Goal: Use online tool/utility: Utilize a website feature to perform a specific function

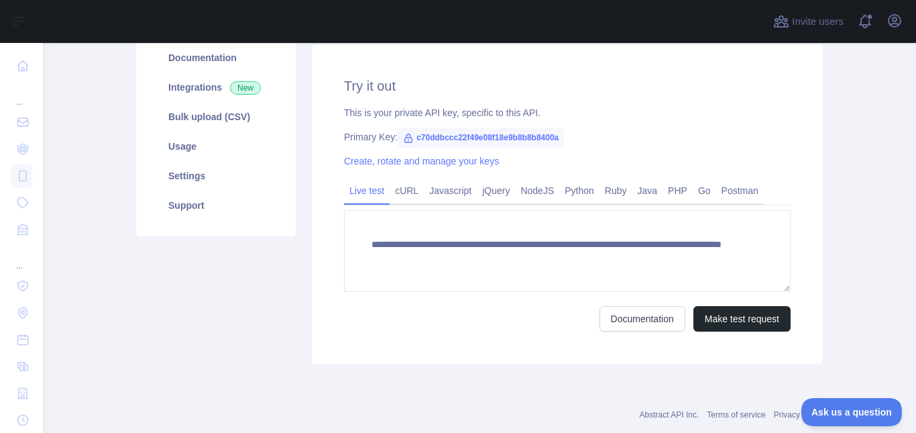
scroll to position [229, 0]
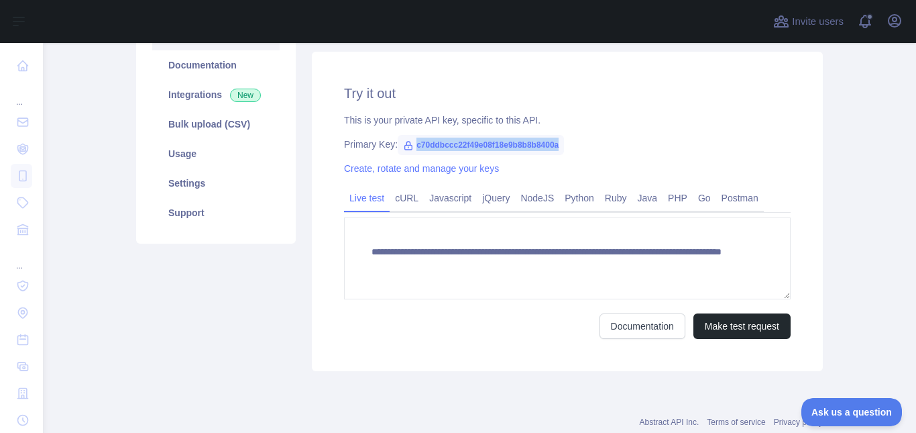
drag, startPoint x: 554, startPoint y: 146, endPoint x: 405, endPoint y: 146, distance: 148.9
click at [405, 146] on span "c70ddbccc22f49e08f18e9b8b8b8400a" at bounding box center [481, 145] width 166 height 20
click at [714, 335] on button "Make test request" at bounding box center [742, 325] width 97 height 25
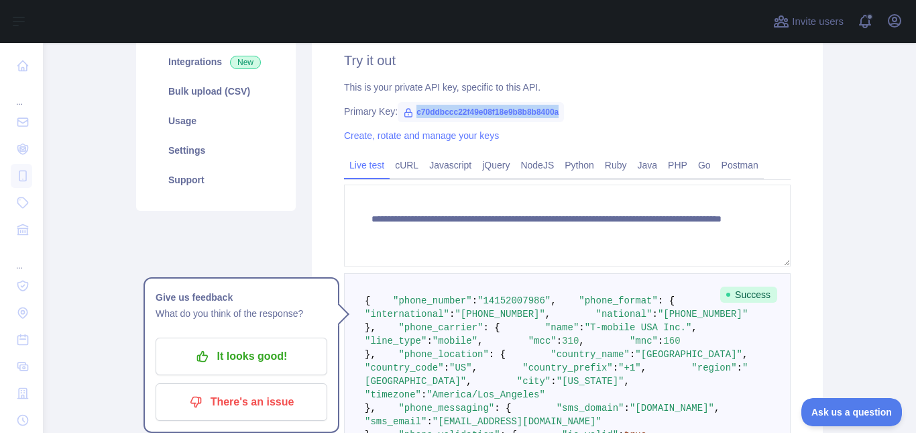
scroll to position [261, 0]
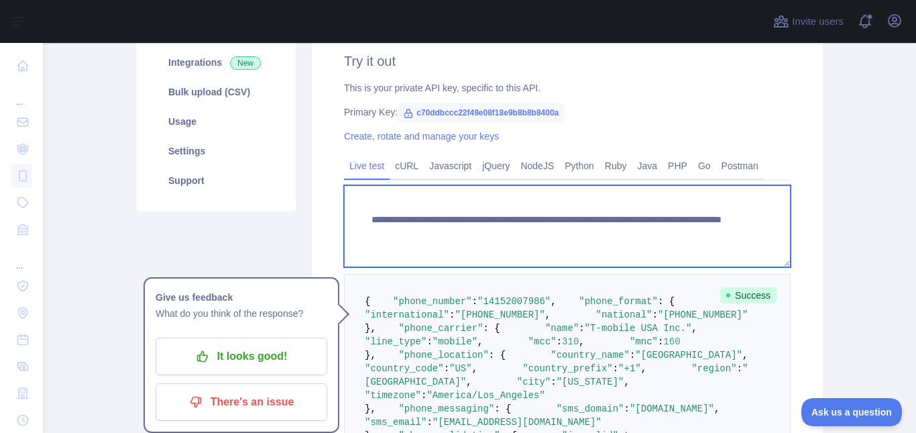
drag, startPoint x: 682, startPoint y: 232, endPoint x: 311, endPoint y: 226, distance: 371.0
click at [312, 226] on div "**********" at bounding box center [567, 328] width 511 height 619
click at [684, 235] on textarea "**********" at bounding box center [567, 226] width 447 height 82
drag, startPoint x: 684, startPoint y: 235, endPoint x: 363, endPoint y: 215, distance: 321.3
click at [363, 215] on textarea "**********" at bounding box center [567, 226] width 447 height 82
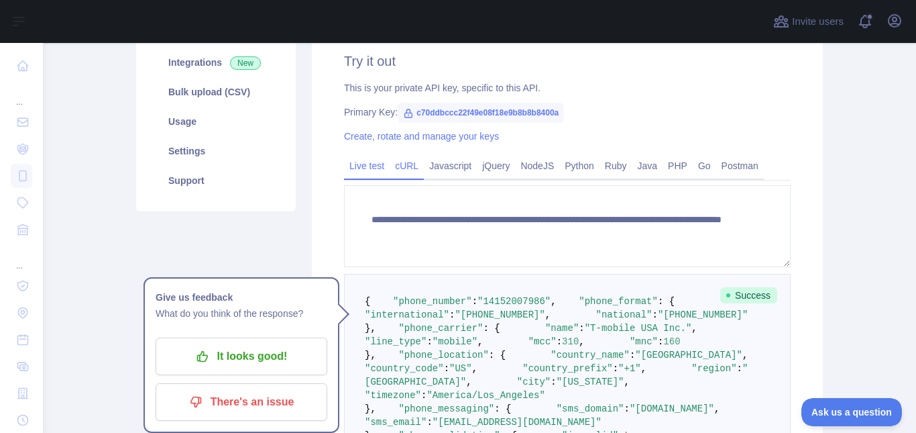
click at [390, 164] on link "cURL" at bounding box center [407, 165] width 34 height 21
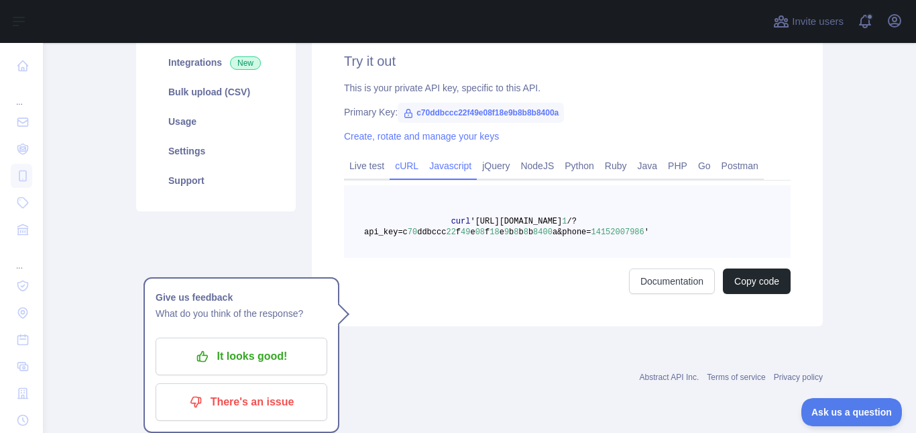
click at [429, 166] on link "Javascript" at bounding box center [450, 165] width 53 height 21
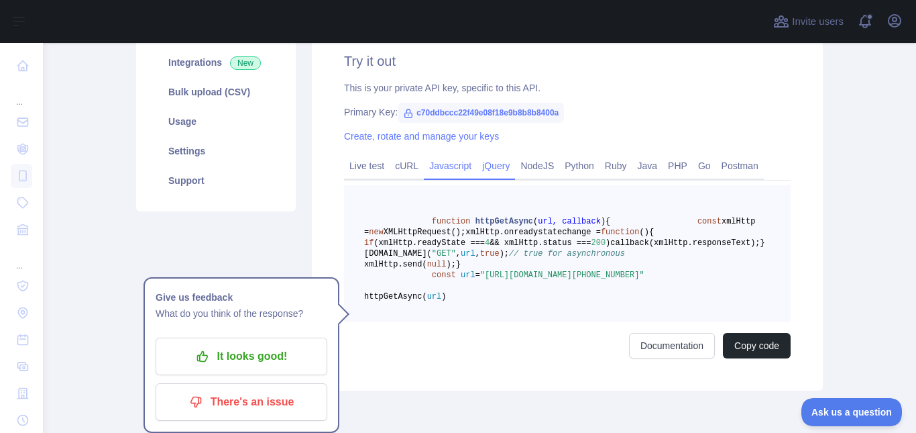
click at [489, 168] on link "jQuery" at bounding box center [496, 165] width 38 height 21
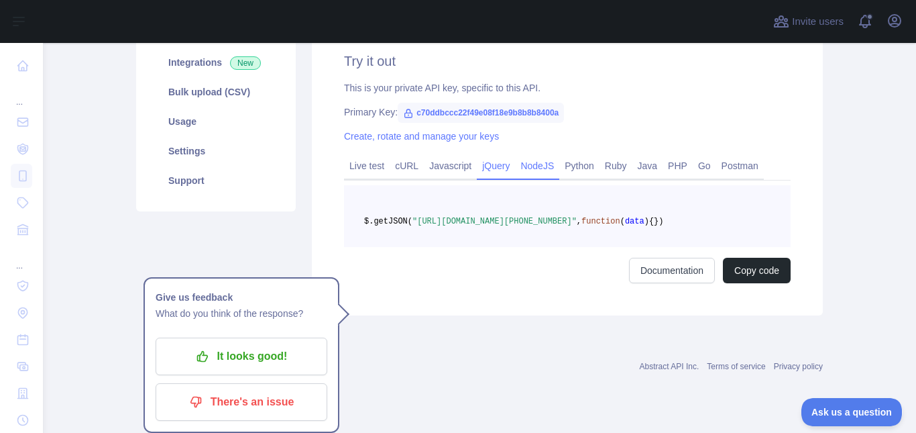
click at [532, 164] on link "NodeJS" at bounding box center [537, 165] width 44 height 21
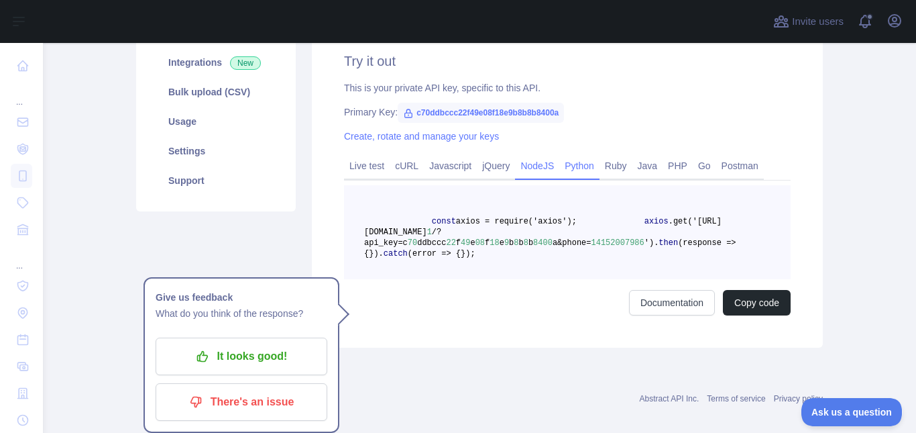
click at [566, 164] on link "Python" at bounding box center [579, 165] width 40 height 21
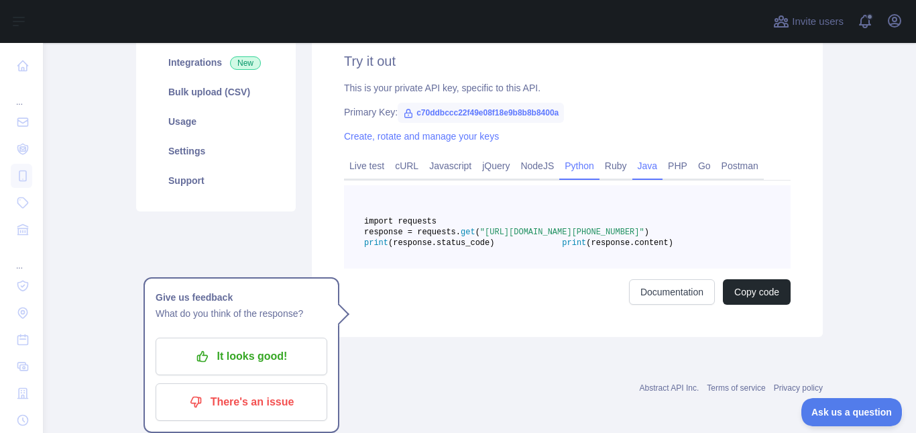
click at [633, 163] on link "Java" at bounding box center [648, 165] width 31 height 21
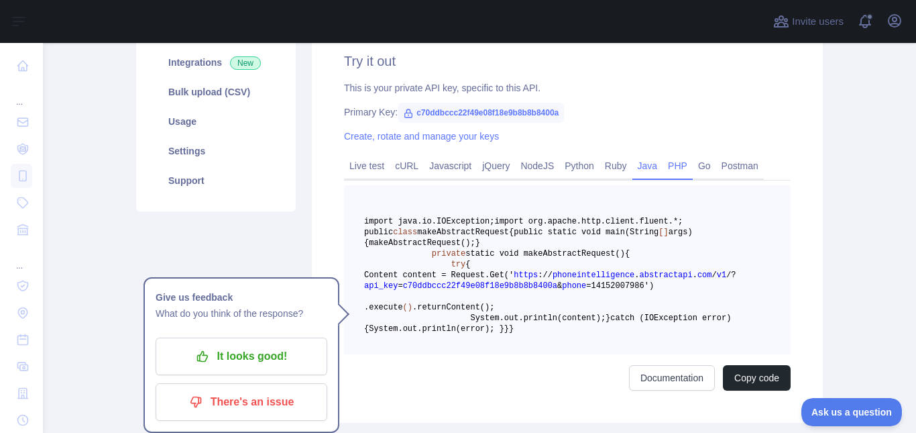
click at [673, 163] on link "PHP" at bounding box center [678, 165] width 30 height 21
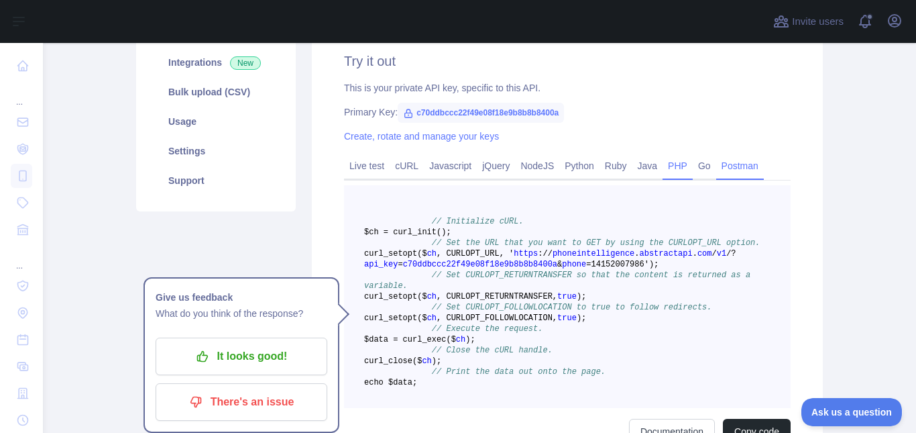
click at [727, 164] on link "Postman" at bounding box center [740, 165] width 48 height 21
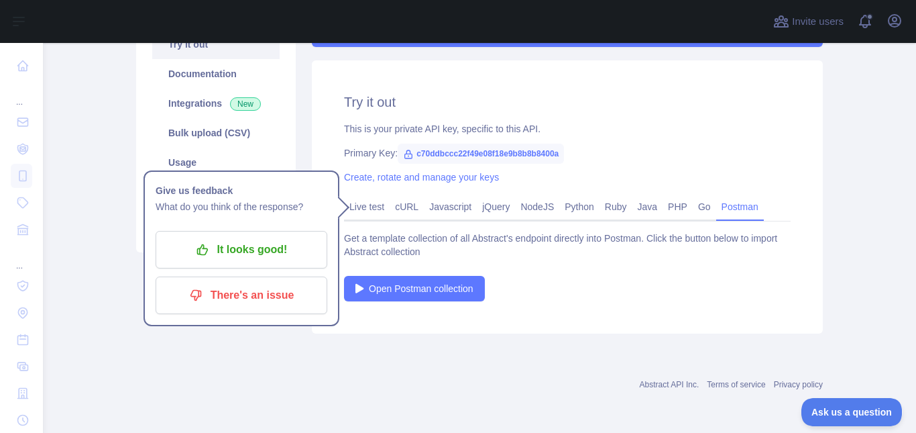
scroll to position [220, 0]
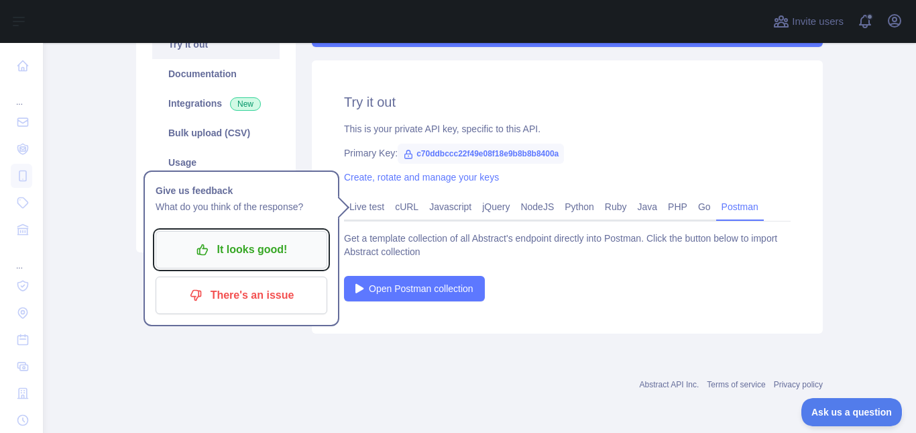
click at [255, 263] on button "It looks good!" at bounding box center [242, 250] width 172 height 38
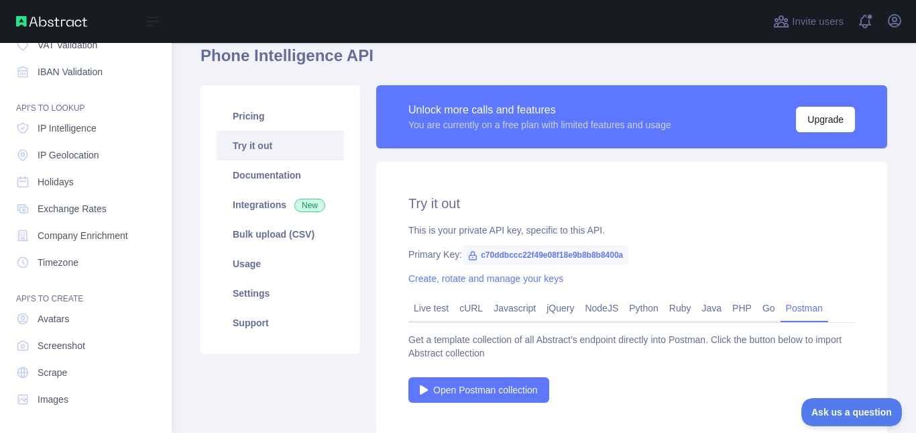
scroll to position [0, 0]
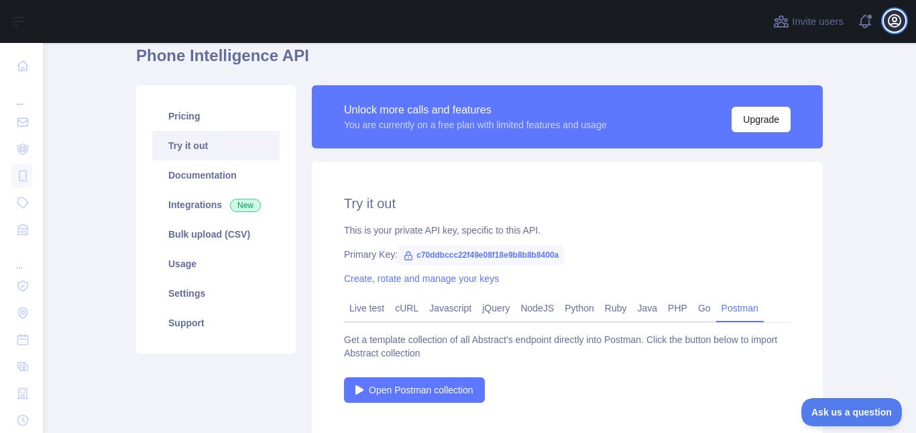
click at [891, 29] on button "Open user menu" at bounding box center [894, 20] width 21 height 21
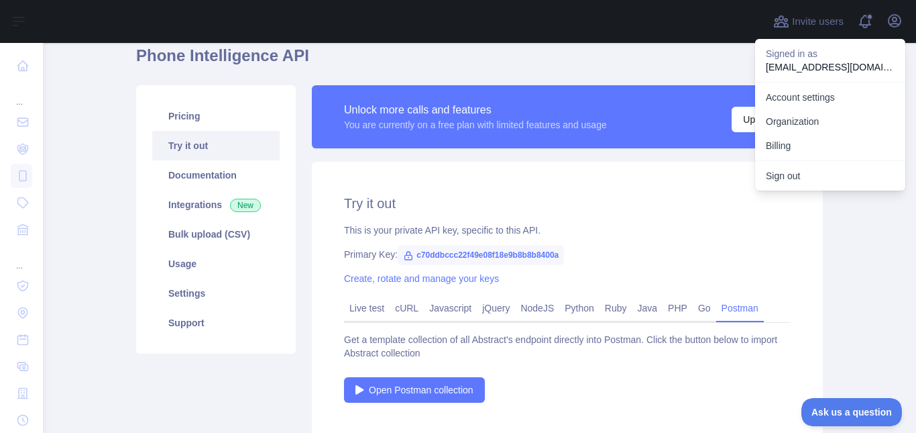
click at [828, 252] on main "Subscribe to the Email Reputation API for a special 30 % discount Offer expires…" at bounding box center [479, 238] width 873 height 390
